Goal: Task Accomplishment & Management: Manage account settings

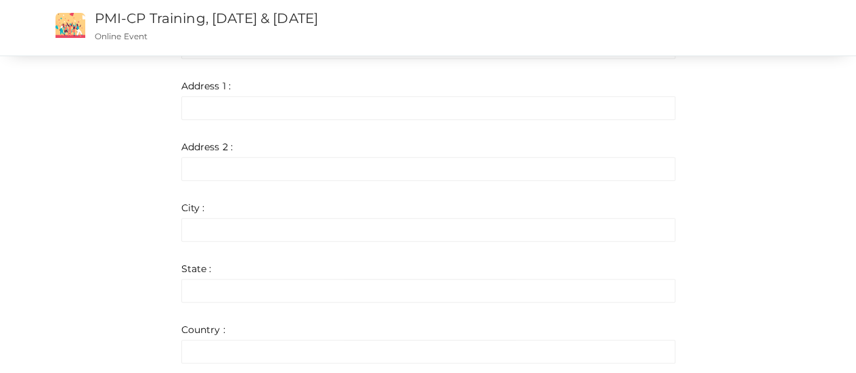
scroll to position [252, 0]
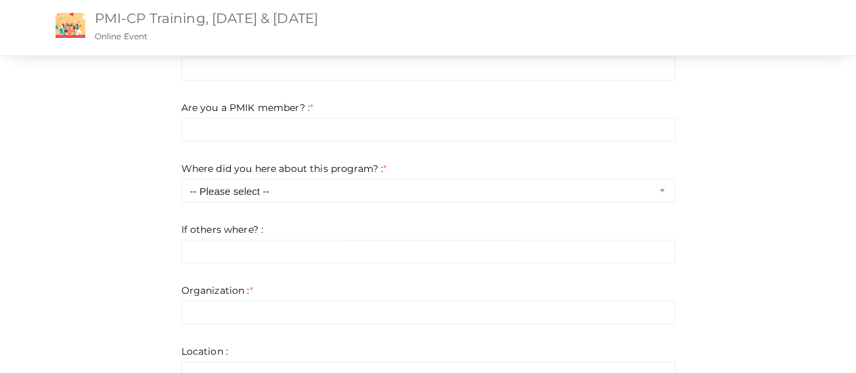
click at [130, 19] on link "PMI-CP Training, [DATE] & [DATE]" at bounding box center [206, 18] width 223 height 16
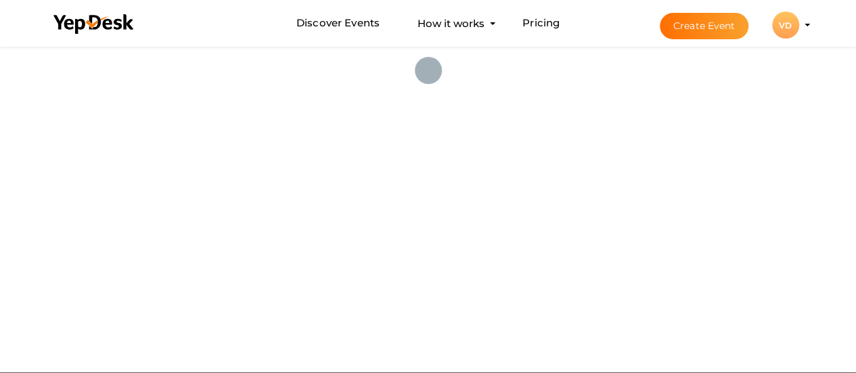
click at [800, 25] on profile-pic "VD" at bounding box center [786, 25] width 27 height 10
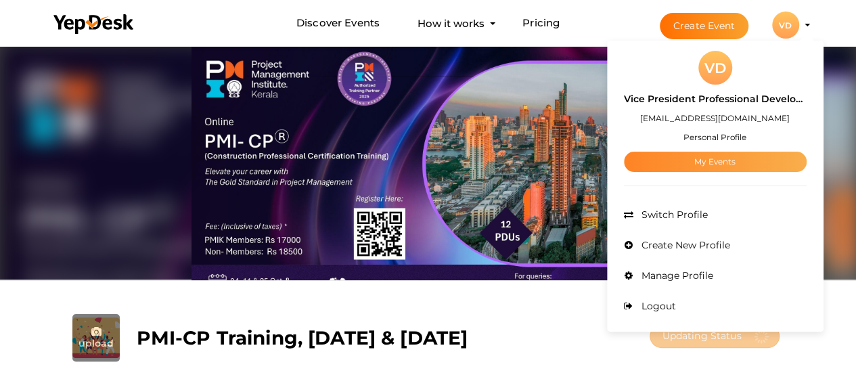
click at [716, 163] on link "My Events" at bounding box center [715, 162] width 183 height 20
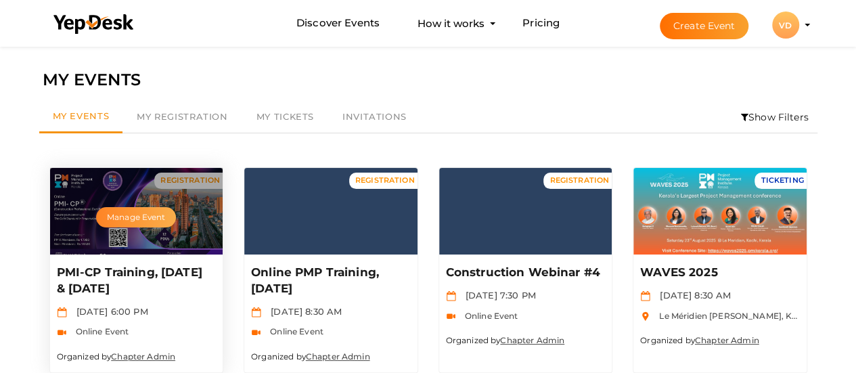
click at [133, 217] on button "Manage Event" at bounding box center [136, 217] width 80 height 20
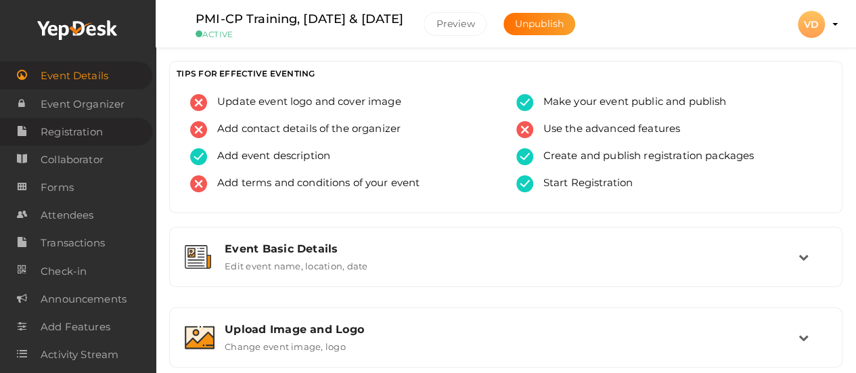
click at [89, 134] on span "Registration" at bounding box center [72, 131] width 62 height 27
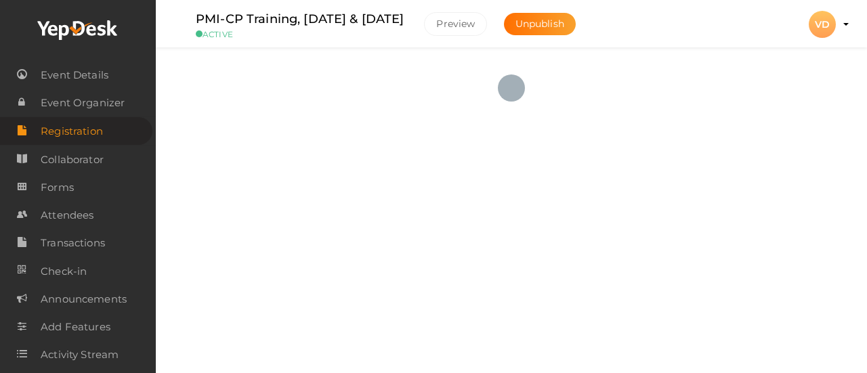
checkbox input "true"
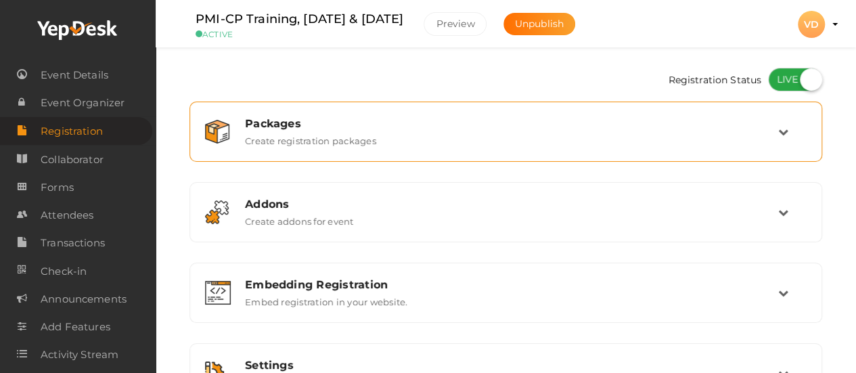
click at [789, 128] on icon at bounding box center [784, 132] width 10 height 10
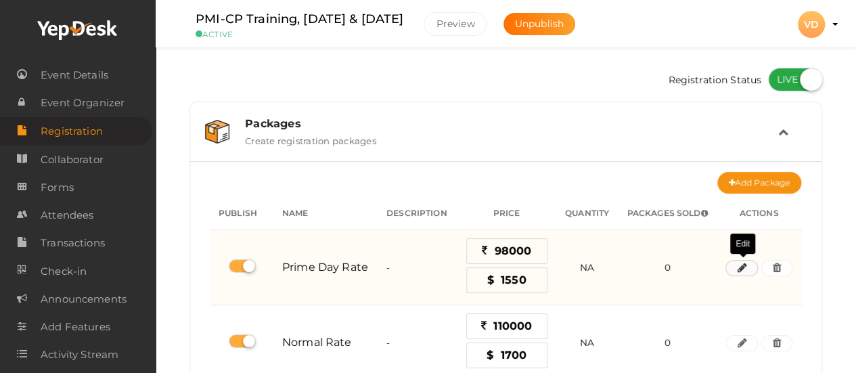
click at [747, 267] on button "button" at bounding box center [742, 268] width 32 height 16
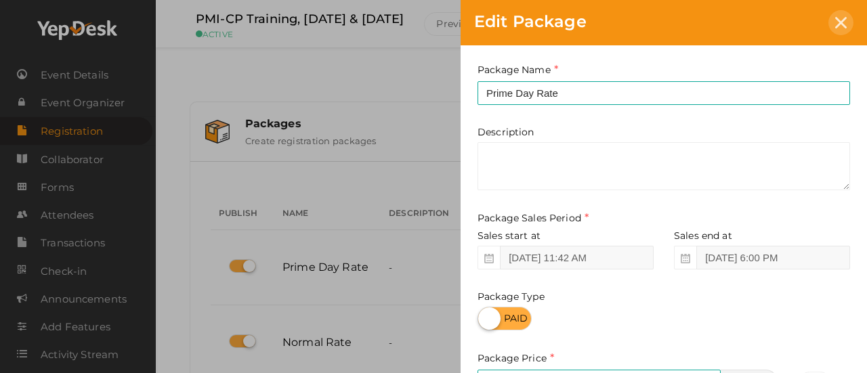
click at [843, 21] on icon at bounding box center [841, 23] width 12 height 12
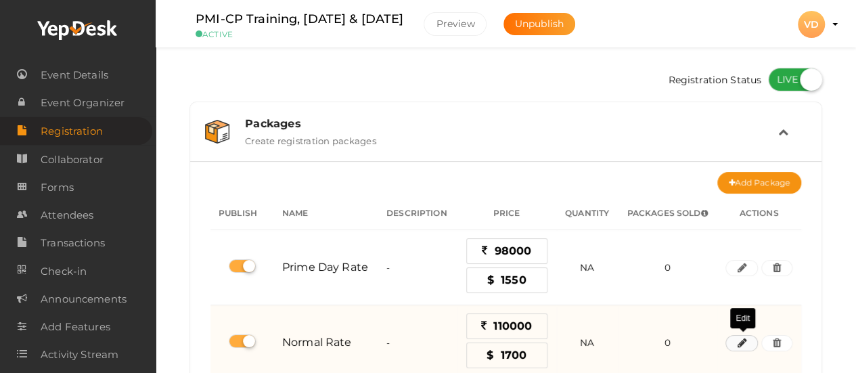
click at [743, 346] on button "button" at bounding box center [742, 343] width 32 height 16
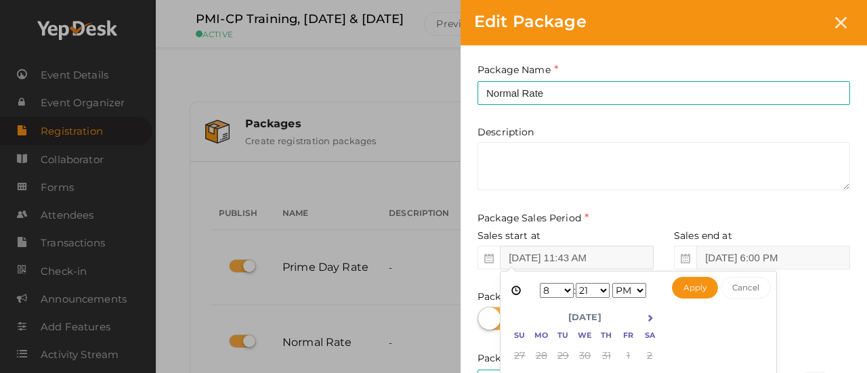
click at [634, 255] on input "[DATE] 11:43 AM" at bounding box center [577, 258] width 154 height 24
click at [652, 317] on icon at bounding box center [649, 317] width 7 height 7
drag, startPoint x: 540, startPoint y: 370, endPoint x: 557, endPoint y: 368, distance: 16.4
click at [630, 257] on input "[DATE] 11:43 AM" at bounding box center [577, 258] width 154 height 24
click at [565, 288] on select "1 2 3 4 5 6 7 8 9 10 11 12" at bounding box center [557, 290] width 34 height 15
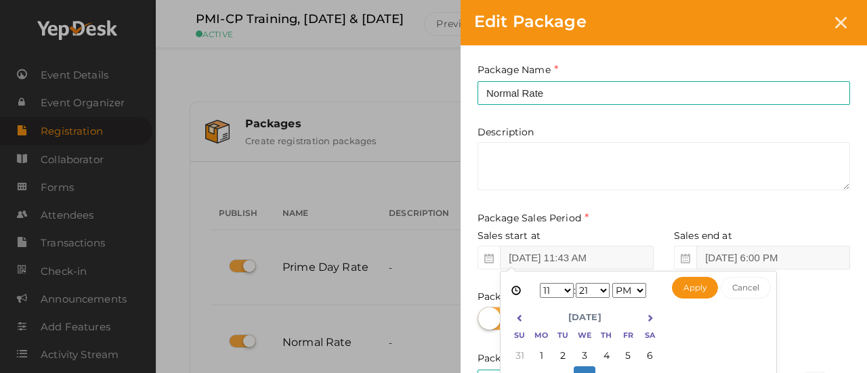
click at [603, 286] on select "00 01 02 03 04 05 06 07 08 09 10 11 12 13 14 15 16 17 18 19 20 21 22 23 24 25 2…" at bounding box center [592, 290] width 34 height 15
click at [679, 286] on button "Apply" at bounding box center [695, 288] width 47 height 22
type input "[DATE] 11:59 PM"
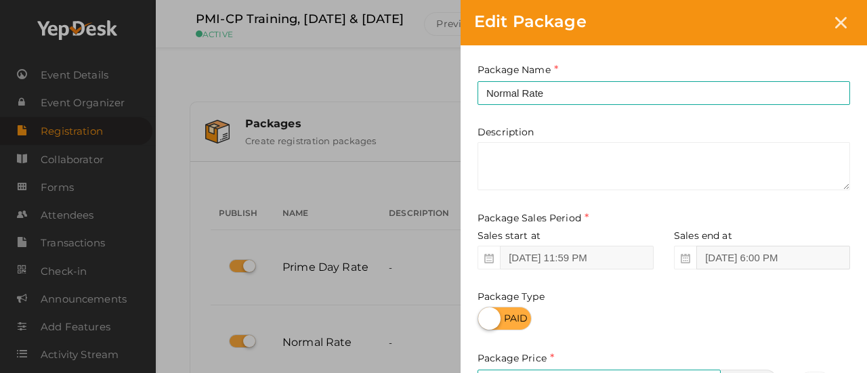
click at [742, 253] on input "[DATE] 6:00 PM" at bounding box center [773, 258] width 154 height 24
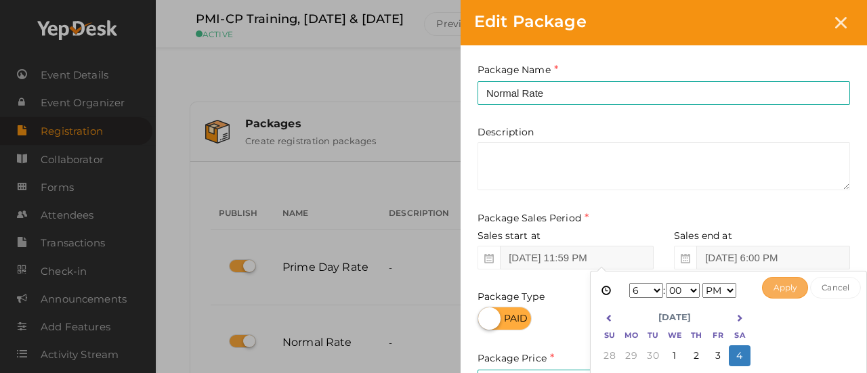
click at [787, 284] on button "Apply" at bounding box center [785, 288] width 47 height 22
click at [769, 256] on input "[DATE] 6:00 PM" at bounding box center [773, 258] width 154 height 24
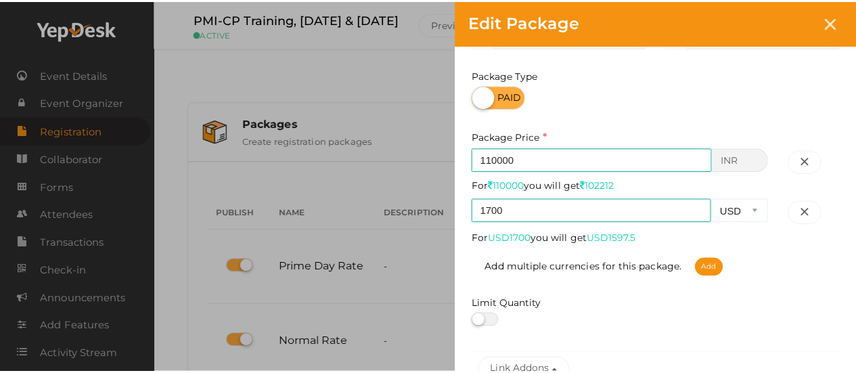
scroll to position [348, 0]
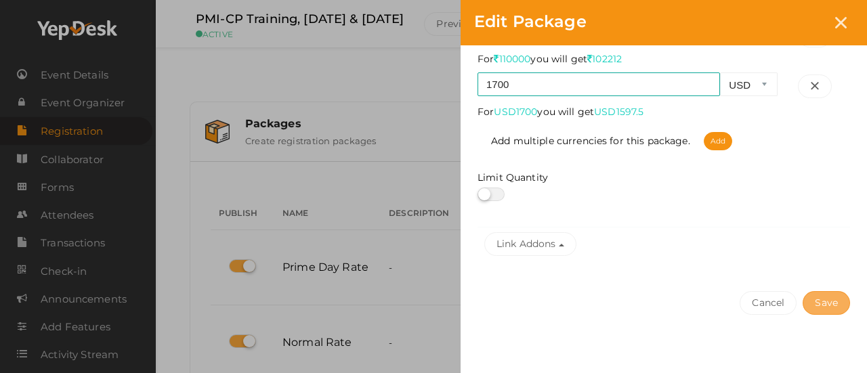
click at [818, 300] on button "Save" at bounding box center [825, 303] width 47 height 24
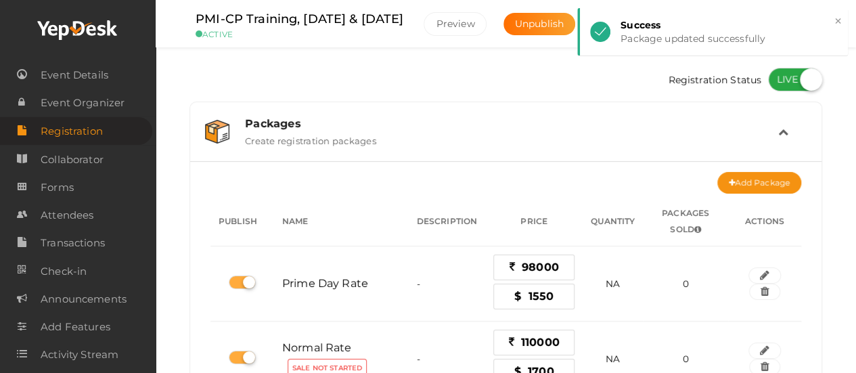
click at [444, 168] on div "Add Package No packages to display Add packages for start registration Create P…" at bounding box center [506, 290] width 632 height 259
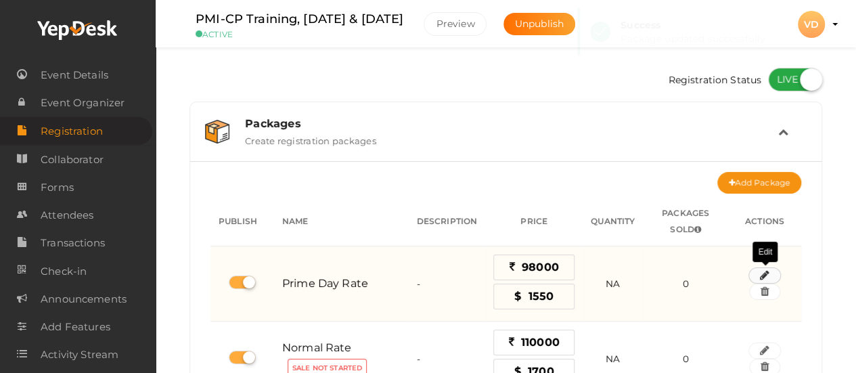
click at [770, 273] on icon "button" at bounding box center [764, 275] width 9 height 8
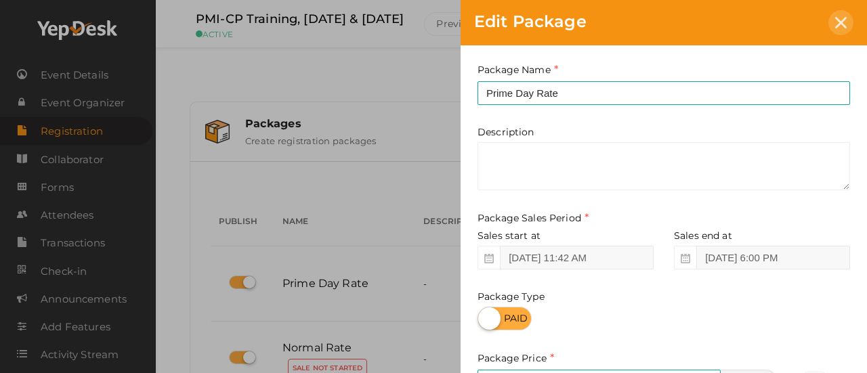
click at [840, 28] on icon at bounding box center [841, 23] width 12 height 12
